Goal: Obtain resource: Download file/media

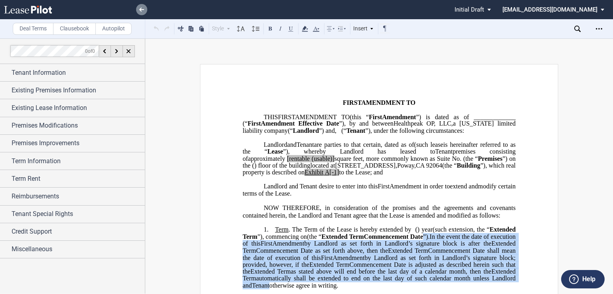
click at [136, 11] on link at bounding box center [141, 9] width 11 height 11
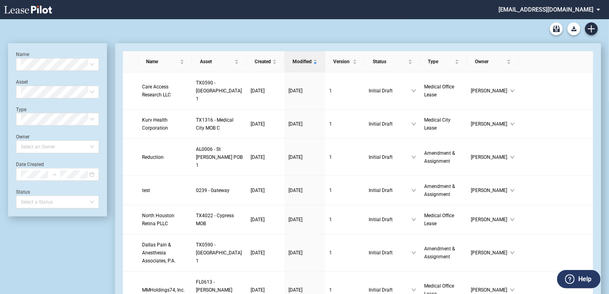
click at [597, 9] on md-select "jlarce@healthpeak.com Admin Area Settings Sign Out" at bounding box center [552, 9] width 109 height 18
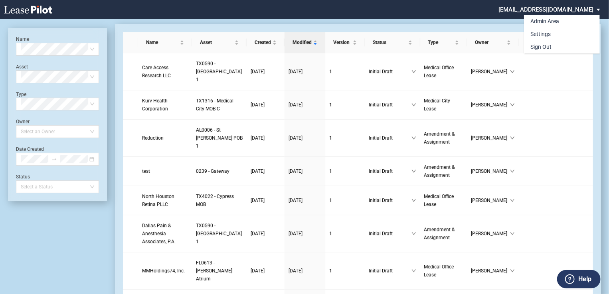
click at [480, 13] on md-backdrop at bounding box center [304, 156] width 609 height 313
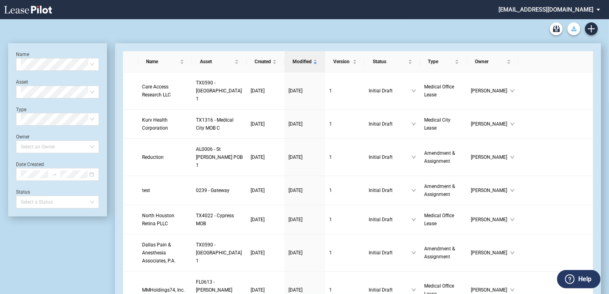
click at [570, 26] on button "Download Blank Form" at bounding box center [574, 28] width 13 height 13
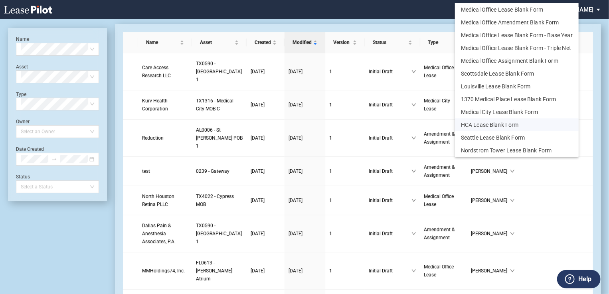
click at [486, 126] on button "HCA Lease Blank Form" at bounding box center [517, 124] width 124 height 13
